Goal: Information Seeking & Learning: Learn about a topic

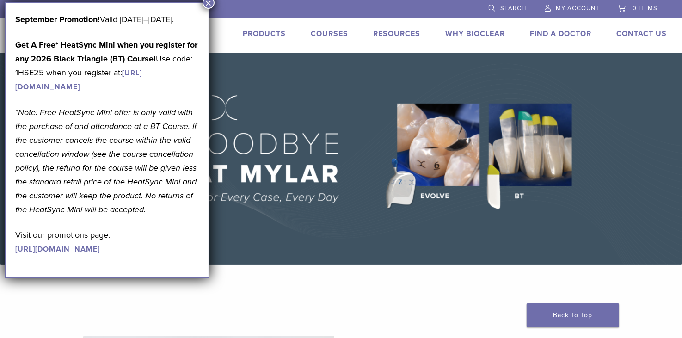
click at [208, 0] on button "×" at bounding box center [209, 3] width 12 height 12
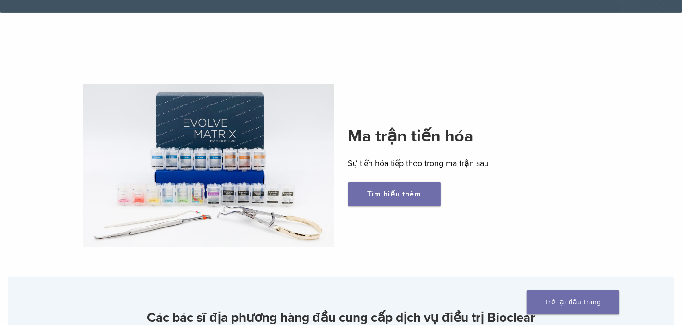
scroll to position [241, 0]
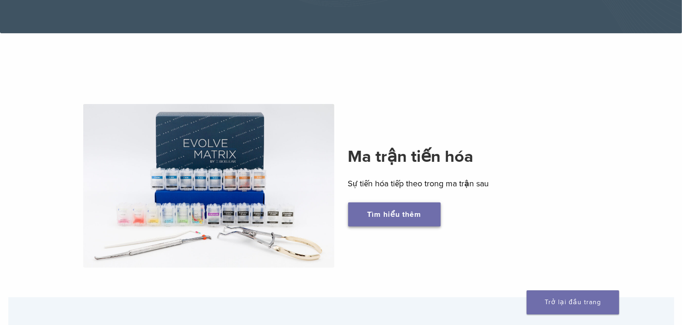
click at [427, 217] on link "Tìm hiểu thêm" at bounding box center [394, 215] width 93 height 24
click at [394, 215] on font "Tìm hiểu thêm" at bounding box center [394, 214] width 54 height 9
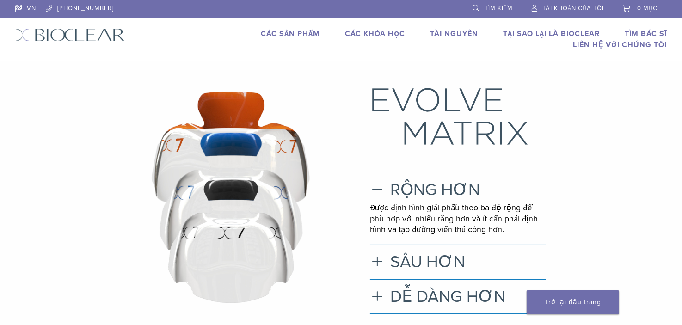
click at [396, 35] on font "Các khóa học" at bounding box center [376, 33] width 60 height 9
